Goal: Information Seeking & Learning: Learn about a topic

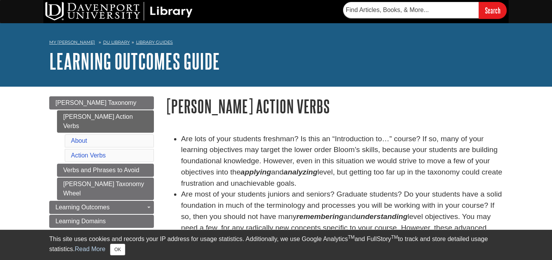
click at [340, 110] on h1 "[PERSON_NAME] Action Verbs" at bounding box center [333, 106] width 337 height 20
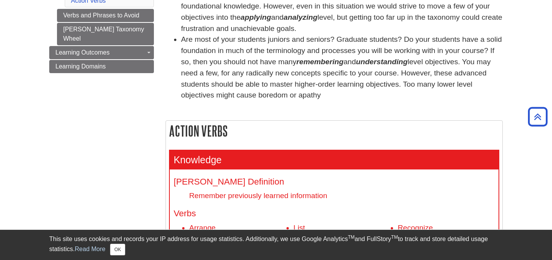
scroll to position [158, 0]
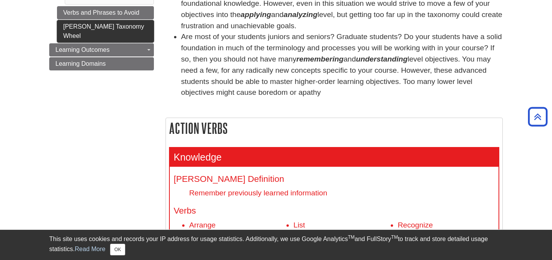
click at [101, 20] on link "[PERSON_NAME] Taxonomy Wheel" at bounding box center [105, 31] width 97 height 22
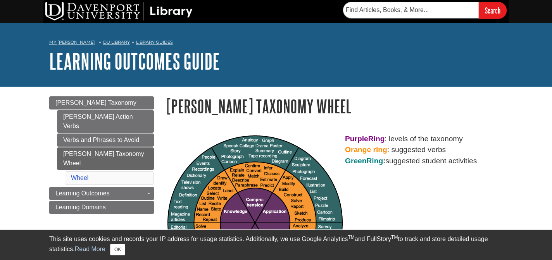
click at [500, 185] on div "Purple Ring : levels of the taxonomy Orange ring : suggested verbs Green Ring :…" at bounding box center [333, 223] width 337 height 179
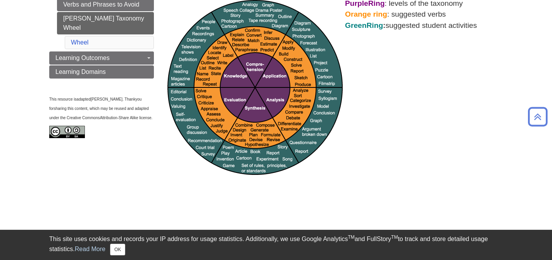
scroll to position [133, 0]
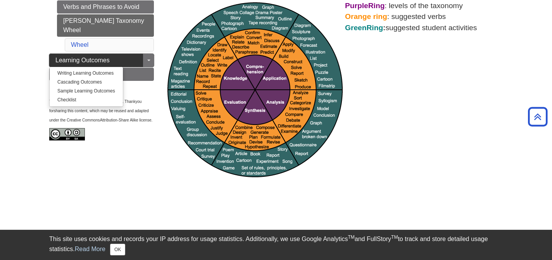
click at [125, 54] on link "Learning Outcomes" at bounding box center [101, 60] width 105 height 13
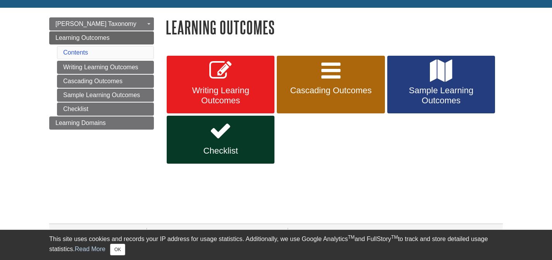
scroll to position [80, 0]
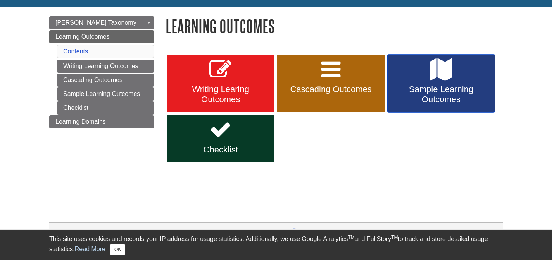
click at [451, 85] on span "Sample Learning Outcomes" at bounding box center [441, 94] width 96 height 20
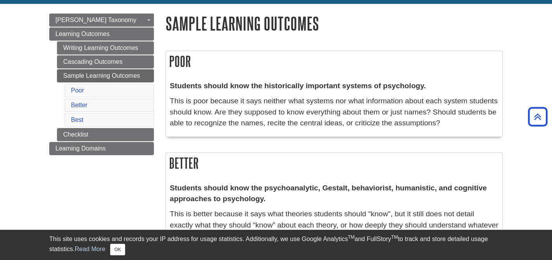
scroll to position [81, 0]
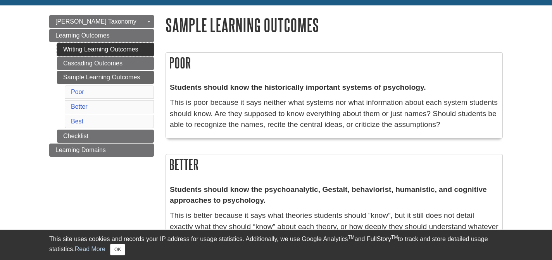
click at [100, 48] on link "Writing Learning Outcomes" at bounding box center [105, 49] width 97 height 13
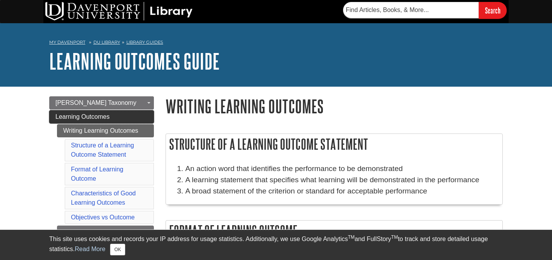
click at [132, 119] on link "Learning Outcomes" at bounding box center [101, 116] width 105 height 13
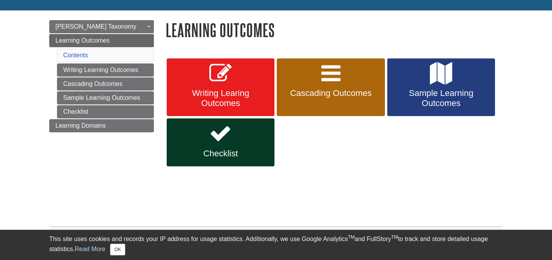
scroll to position [81, 0]
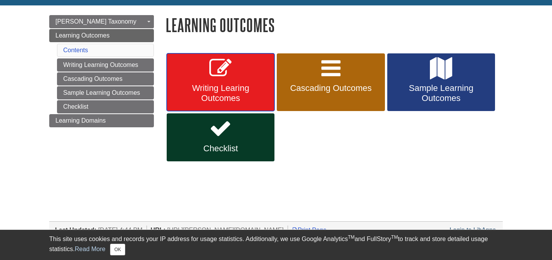
click at [244, 88] on span "Writing Learing Outcomes" at bounding box center [220, 93] width 96 height 20
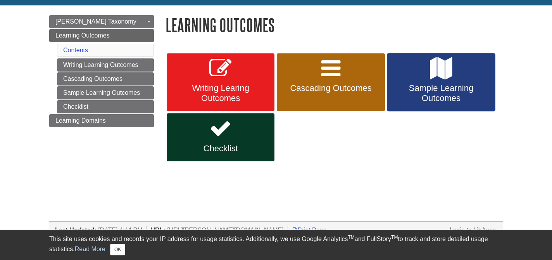
click at [390, 61] on link "Sample Learning Outcomes" at bounding box center [441, 82] width 108 height 58
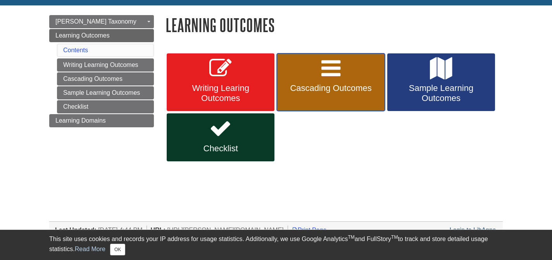
click at [343, 91] on span "Cascading Outcomes" at bounding box center [330, 88] width 96 height 10
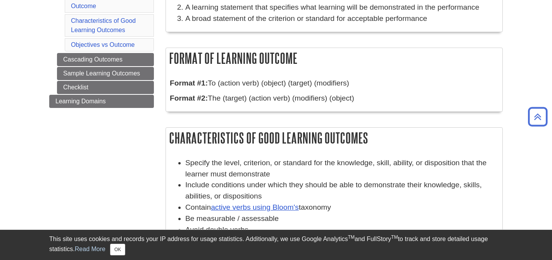
scroll to position [177, 0]
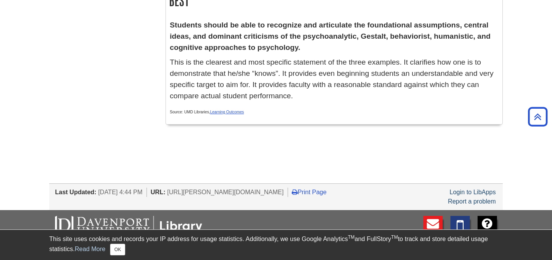
scroll to position [306, 0]
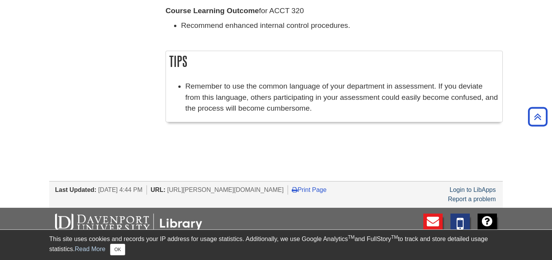
scroll to position [161, 0]
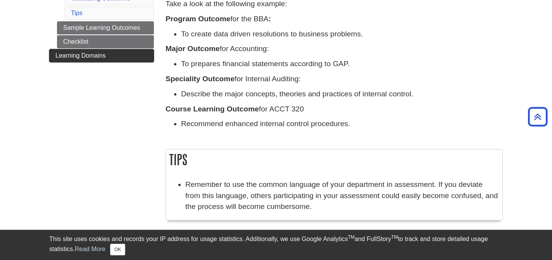
click at [78, 55] on span "Learning Domains" at bounding box center [80, 55] width 50 height 7
click at [86, 58] on span "Learning Domains" at bounding box center [80, 55] width 50 height 7
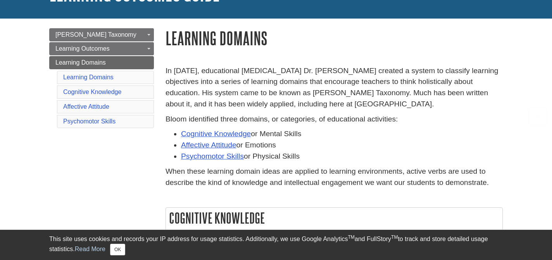
scroll to position [93, 0]
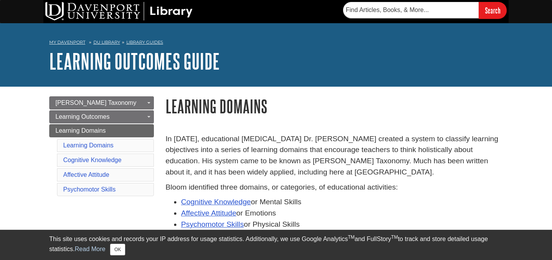
scroll to position [0, 0]
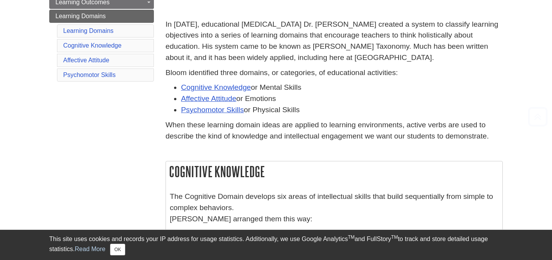
scroll to position [116, 0]
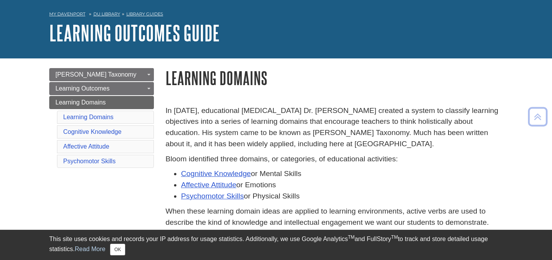
scroll to position [21, 0]
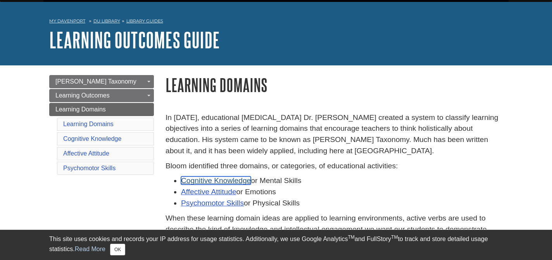
click at [225, 184] on link "Cognitive Knowledge" at bounding box center [216, 181] width 70 height 8
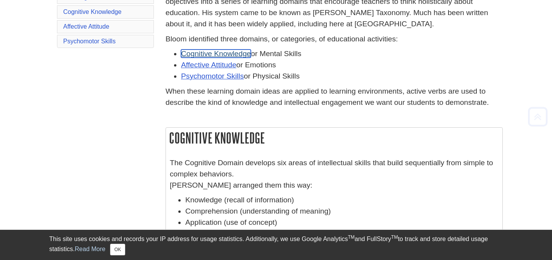
scroll to position [209, 0]
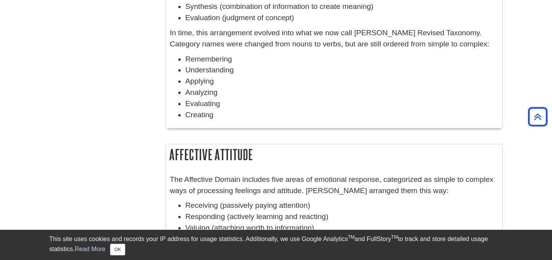
scroll to position [386, 0]
click at [513, 75] on body "Library Chat This site uses cookies and records your IP address for usage stati…" at bounding box center [276, 134] width 552 height 1041
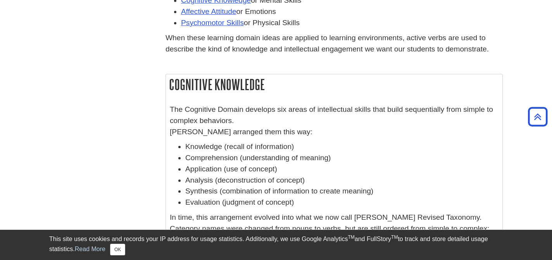
scroll to position [200, 0]
